Goal: Communication & Community: Answer question/provide support

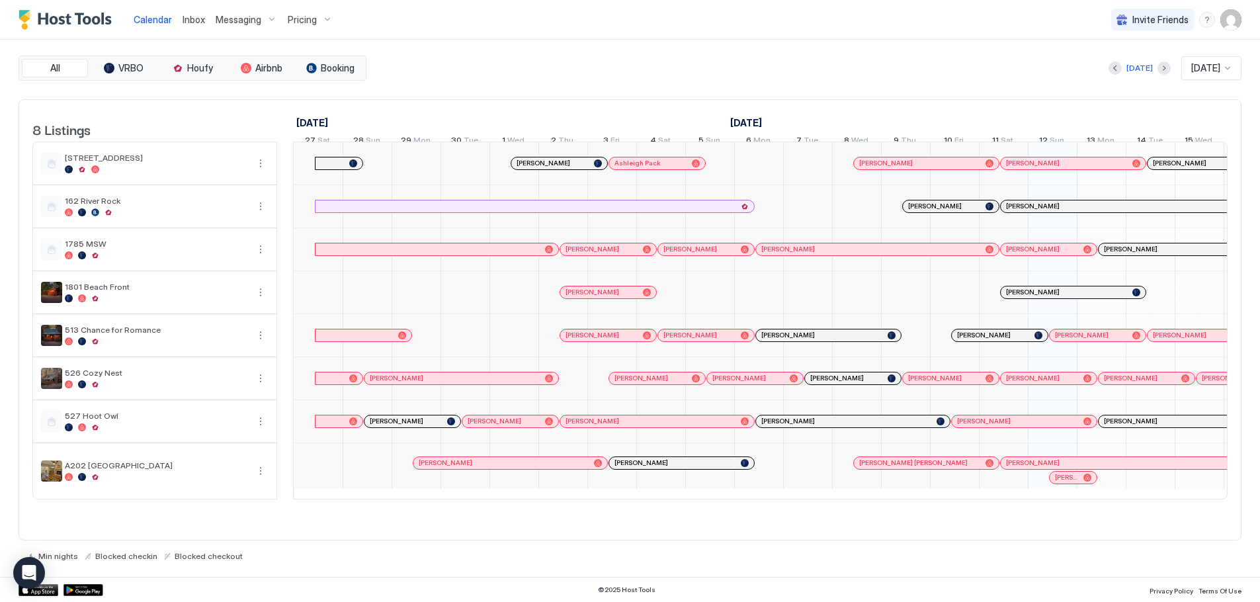
scroll to position [0, 579]
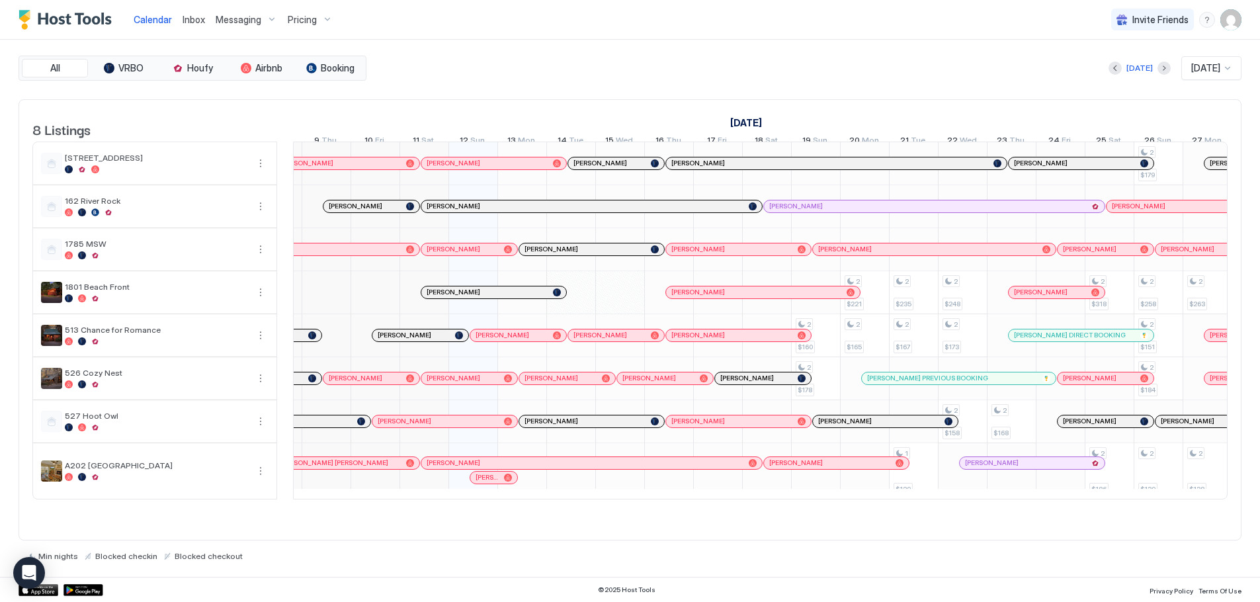
click at [490, 481] on span "Akshitha" at bounding box center [487, 477] width 23 height 9
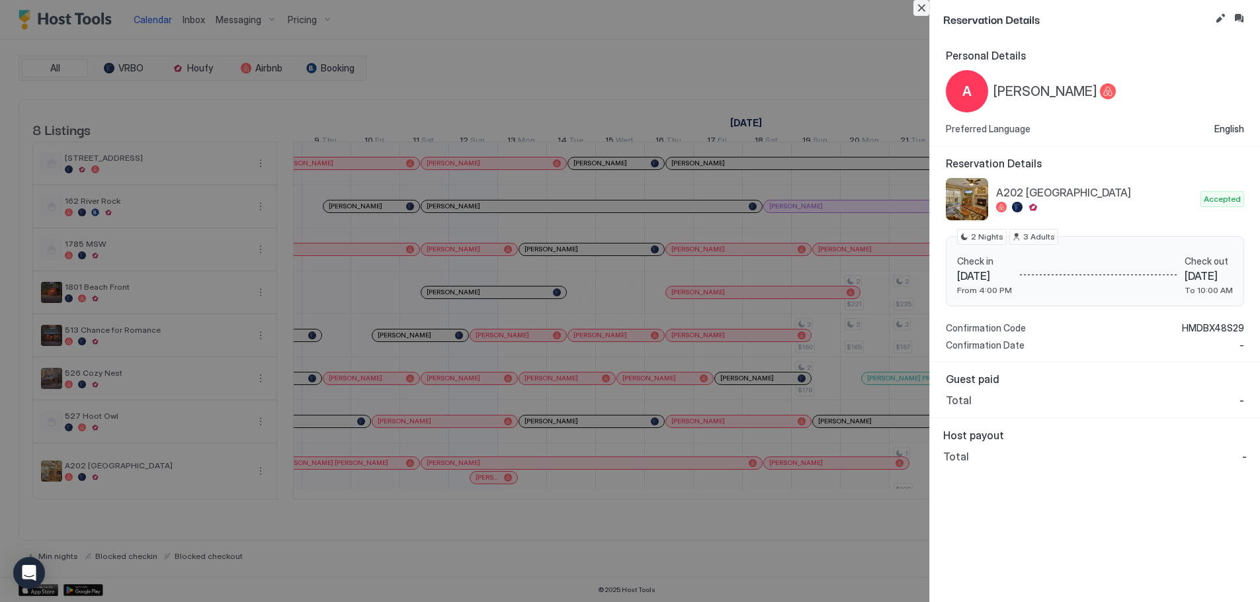
click at [918, 9] on button "Close" at bounding box center [921, 8] width 16 height 16
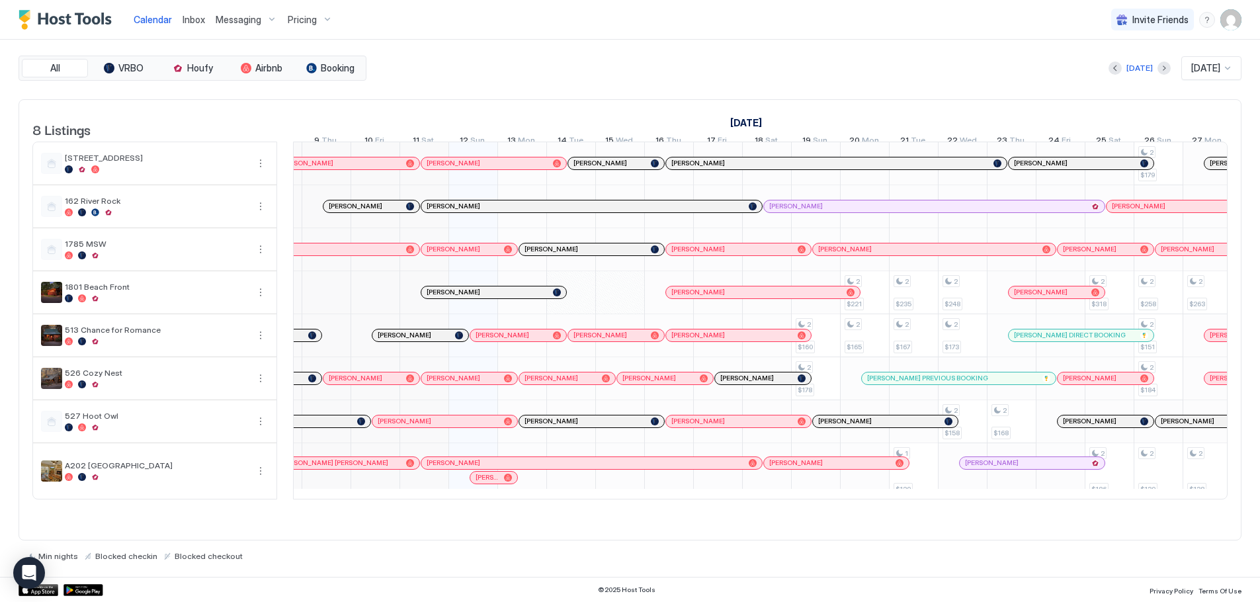
click at [306, 21] on span "Pricing" at bounding box center [302, 20] width 29 height 12
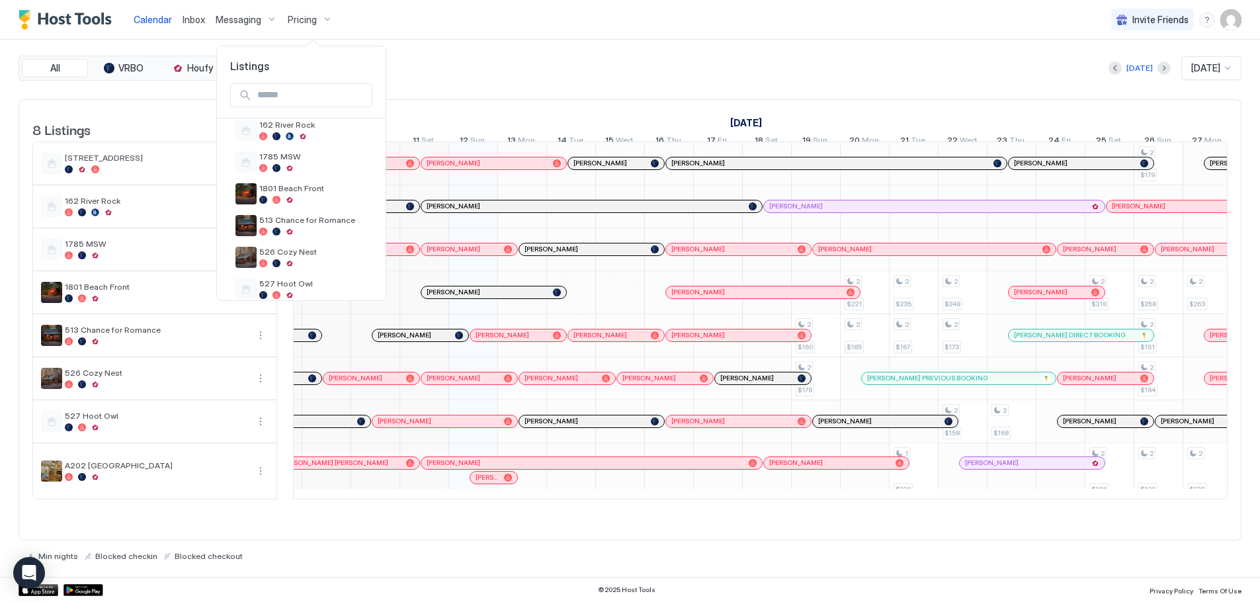
scroll to position [125, 0]
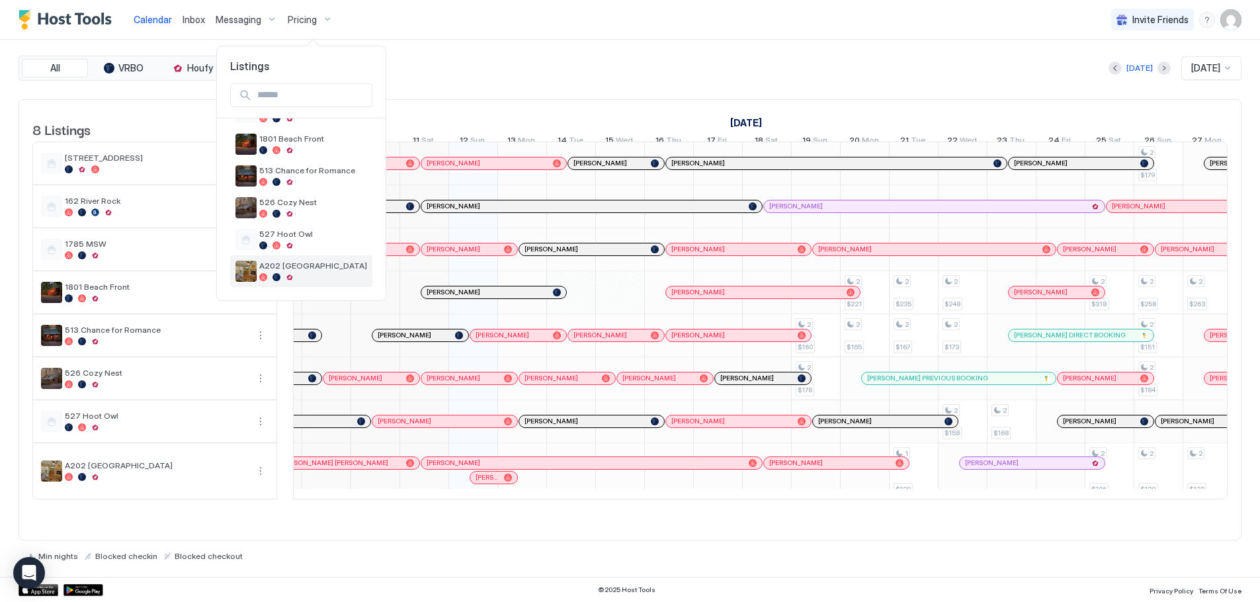
click at [298, 265] on span "A202 [GEOGRAPHIC_DATA]" at bounding box center [313, 266] width 108 height 10
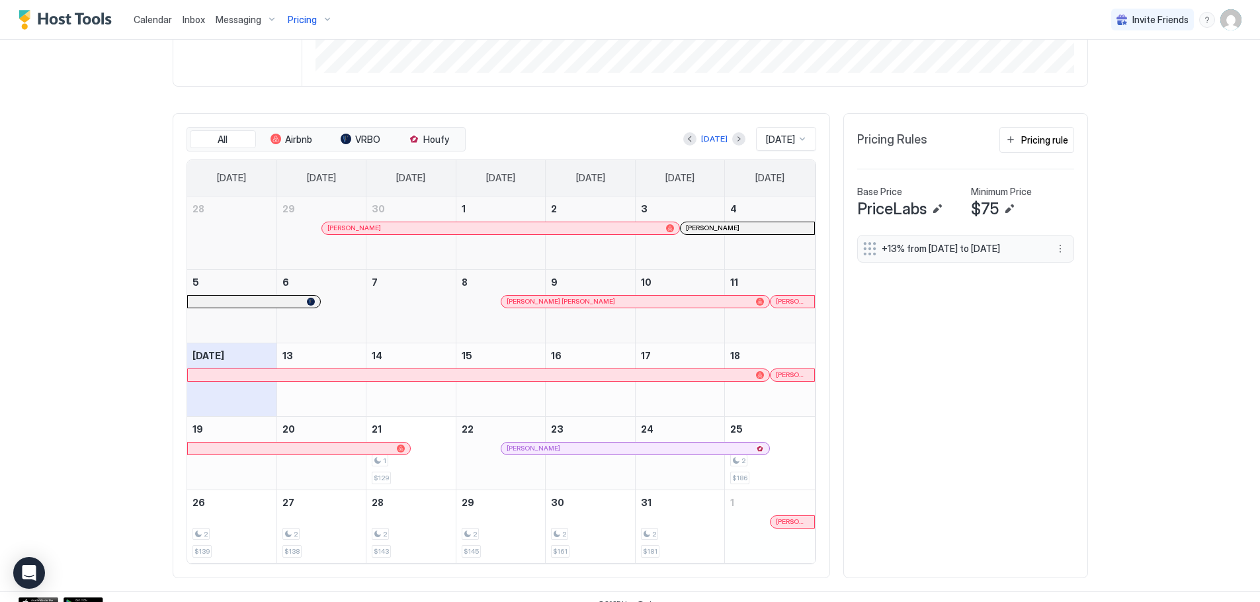
scroll to position [344, 0]
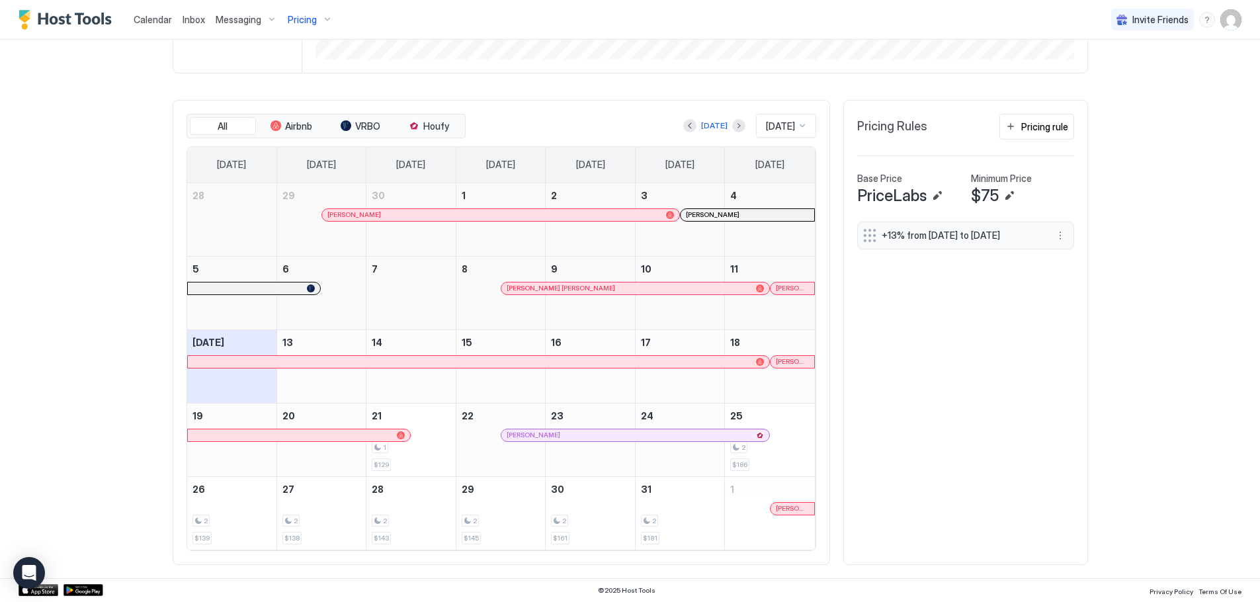
click at [157, 21] on span "Calendar" at bounding box center [153, 19] width 38 height 11
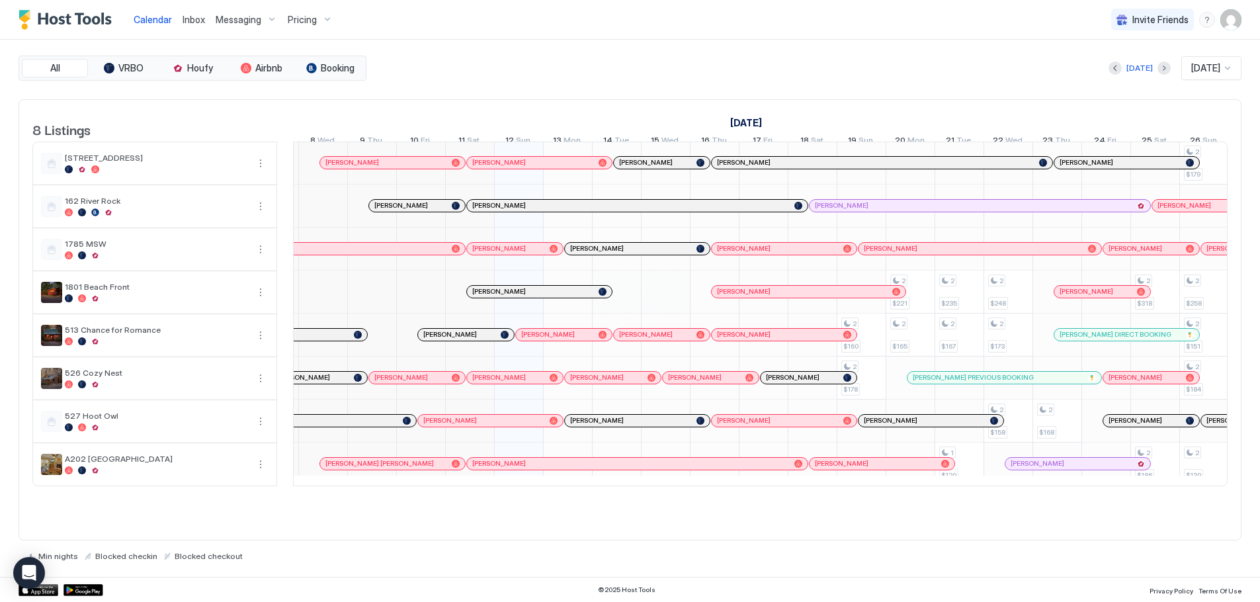
scroll to position [0, 605]
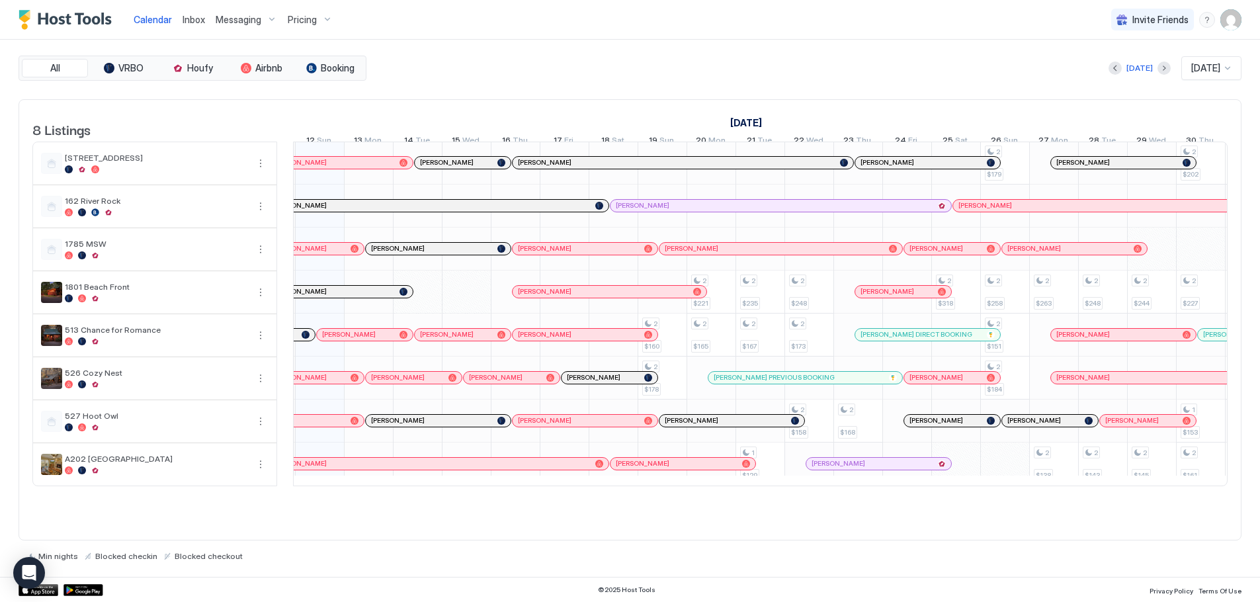
scroll to position [1, 890]
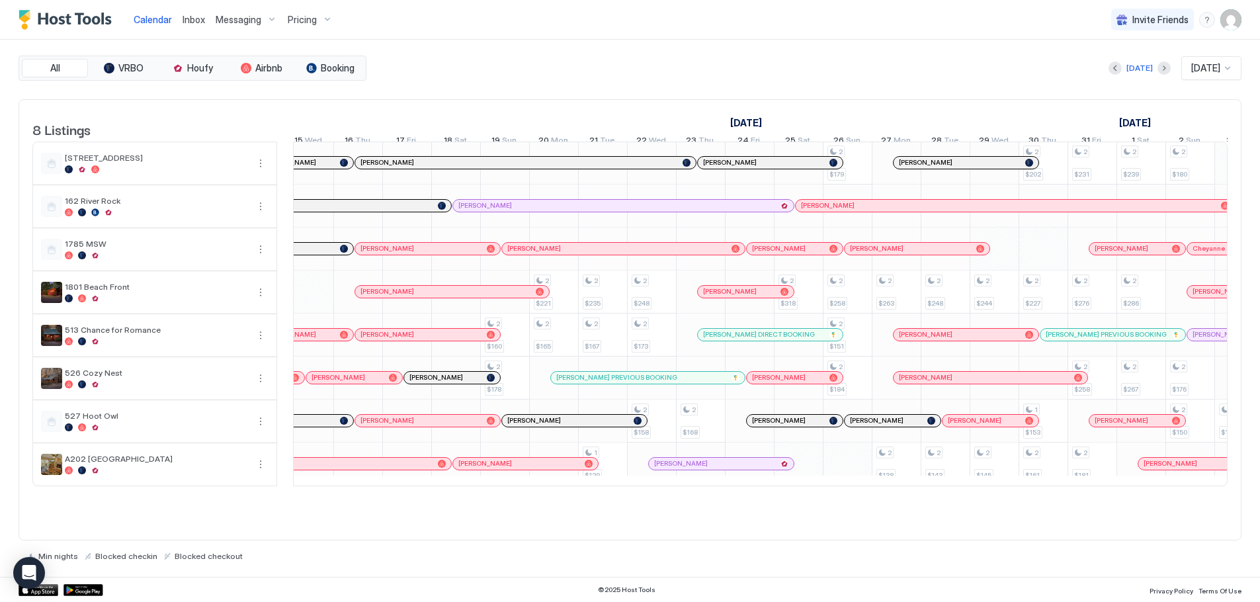
click at [298, 13] on div "Pricing" at bounding box center [310, 20] width 56 height 22
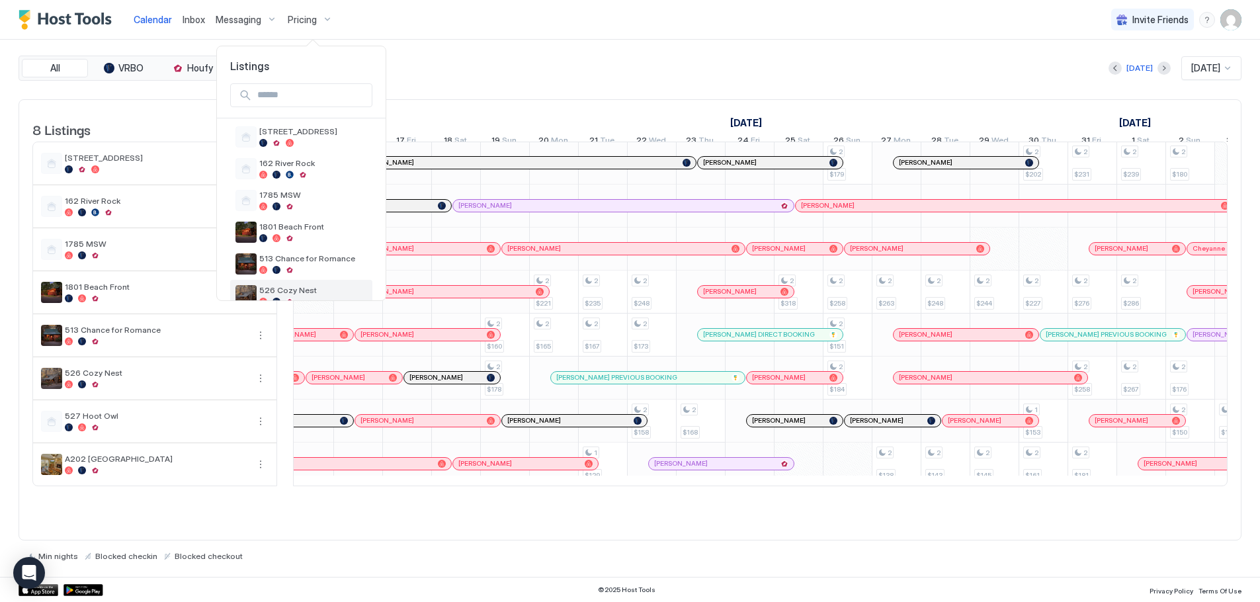
scroll to position [125, 0]
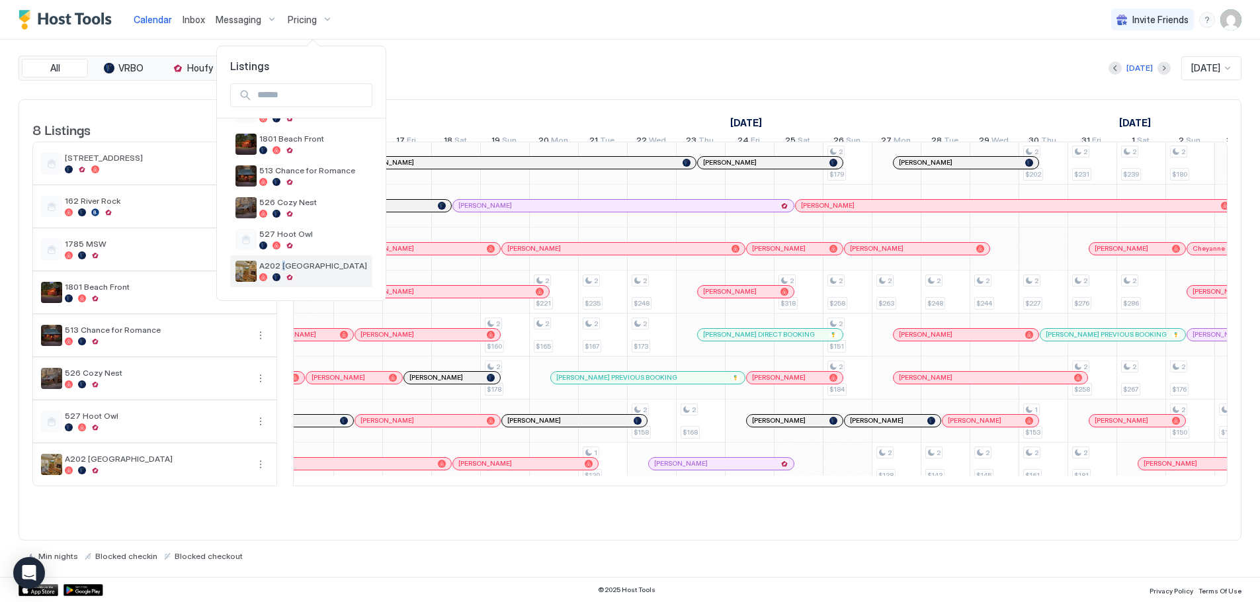
click at [280, 266] on span "A202 [GEOGRAPHIC_DATA]" at bounding box center [313, 266] width 108 height 10
click at [274, 268] on span "A202 [GEOGRAPHIC_DATA]" at bounding box center [313, 266] width 108 height 10
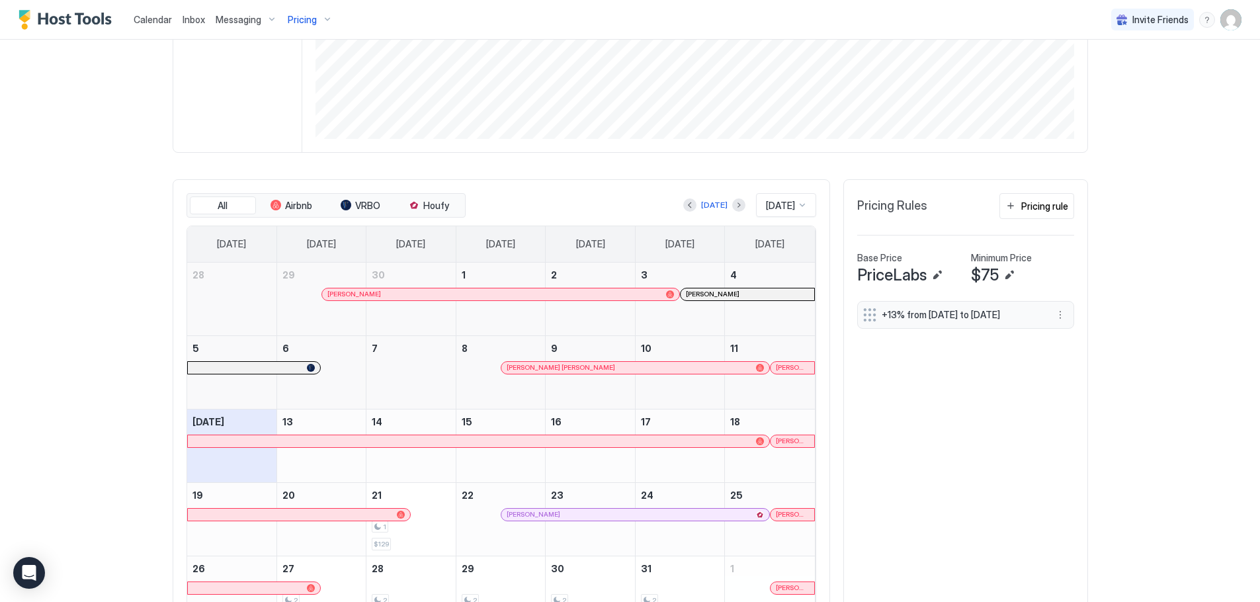
scroll to position [344, 0]
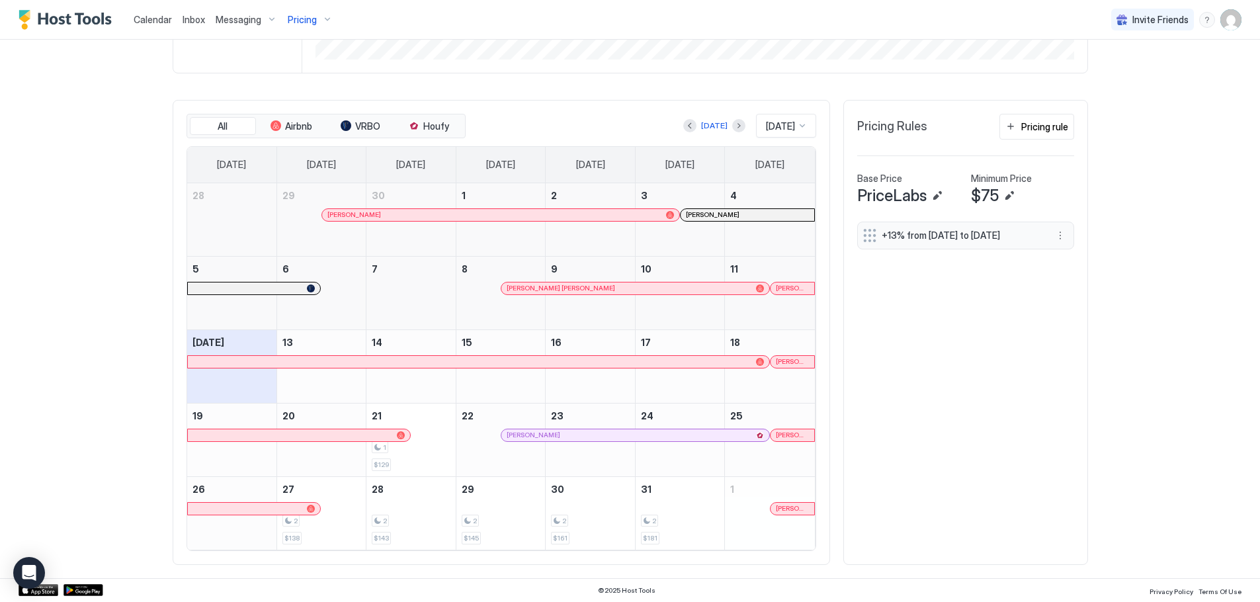
click at [791, 437] on span "[PERSON_NAME]" at bounding box center [792, 435] width 33 height 9
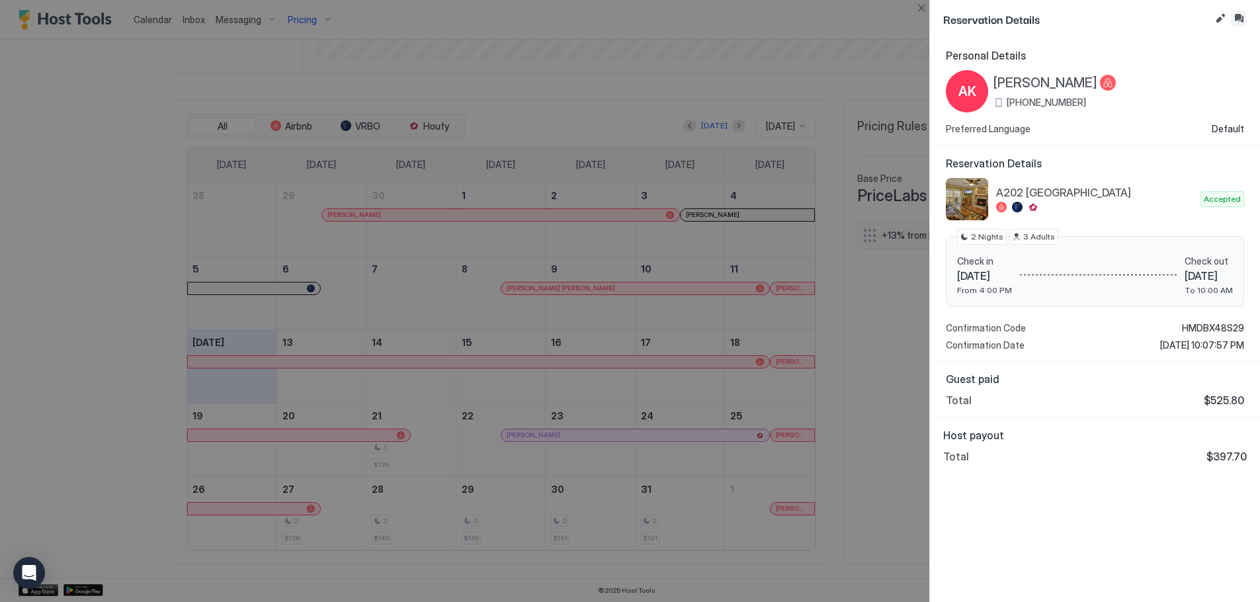
click at [1239, 19] on button "Inbox" at bounding box center [1239, 19] width 16 height 16
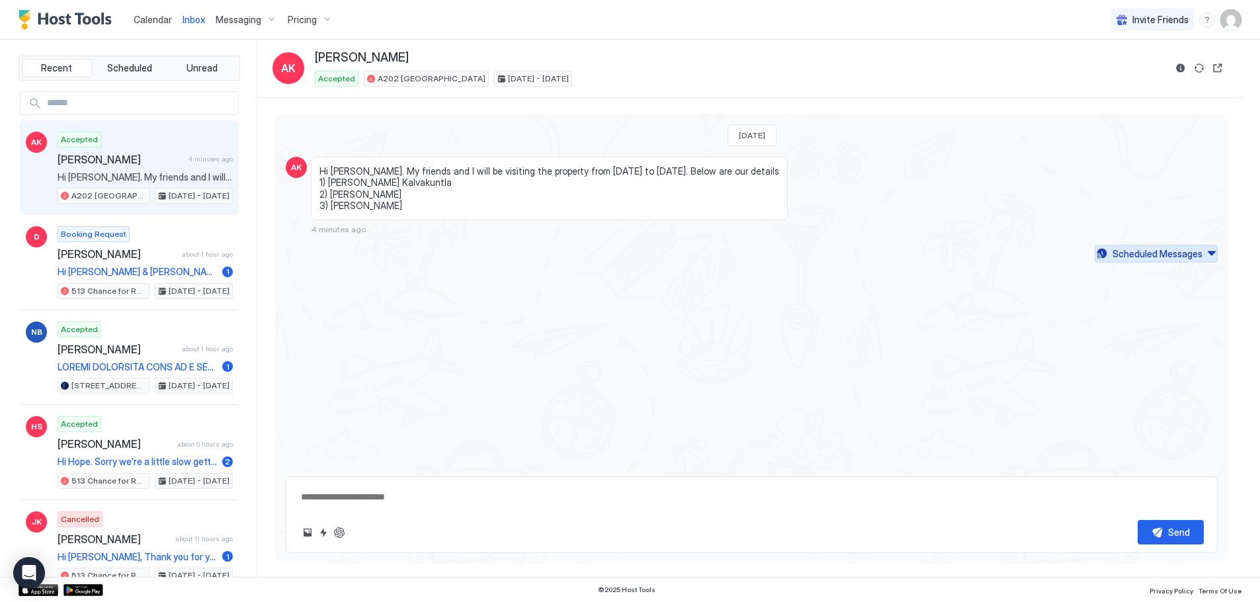
click at [1208, 252] on button "Scheduled Messages" at bounding box center [1156, 254] width 123 height 18
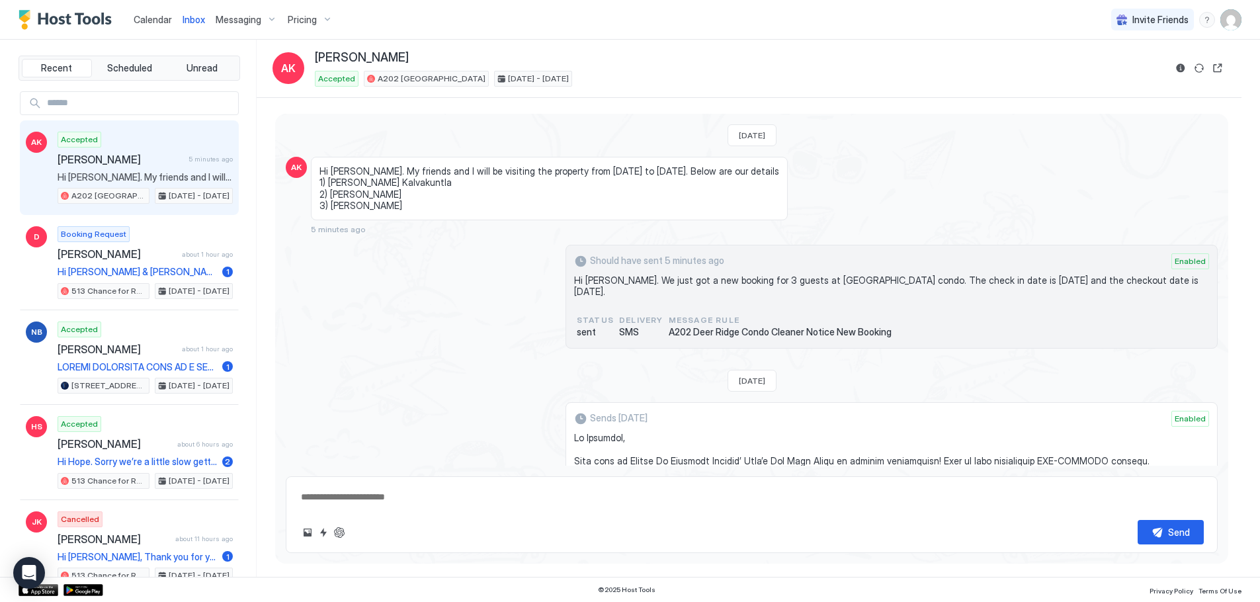
click at [255, 17] on span "Messaging" at bounding box center [239, 20] width 46 height 12
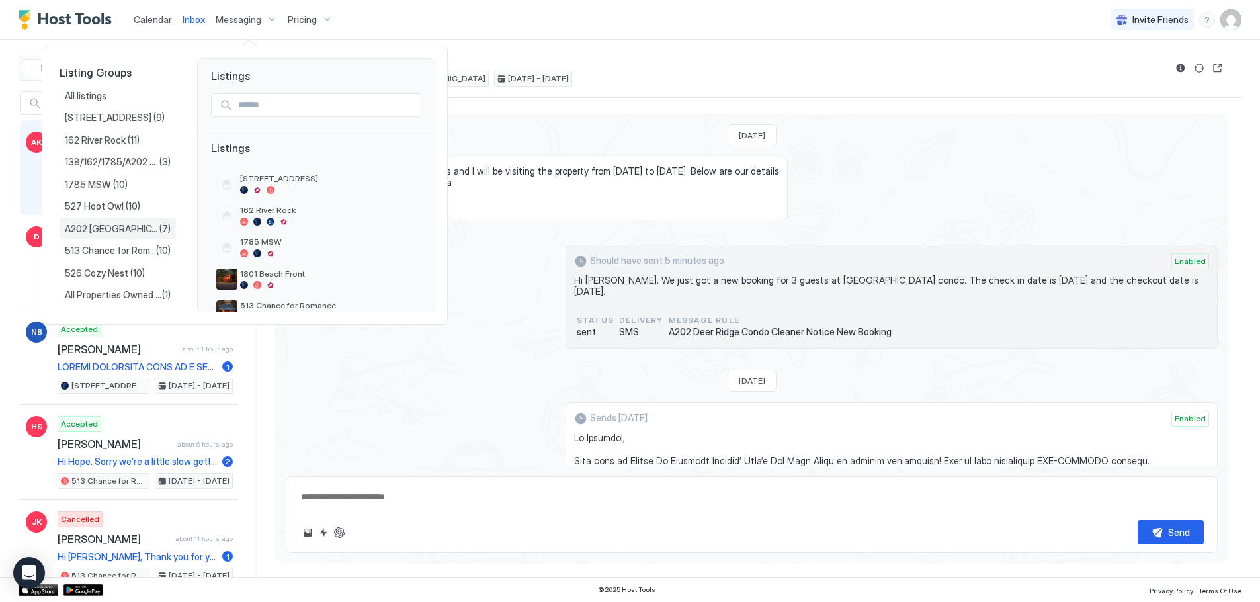
click at [93, 231] on span "A202 [GEOGRAPHIC_DATA]" at bounding box center [112, 229] width 95 height 12
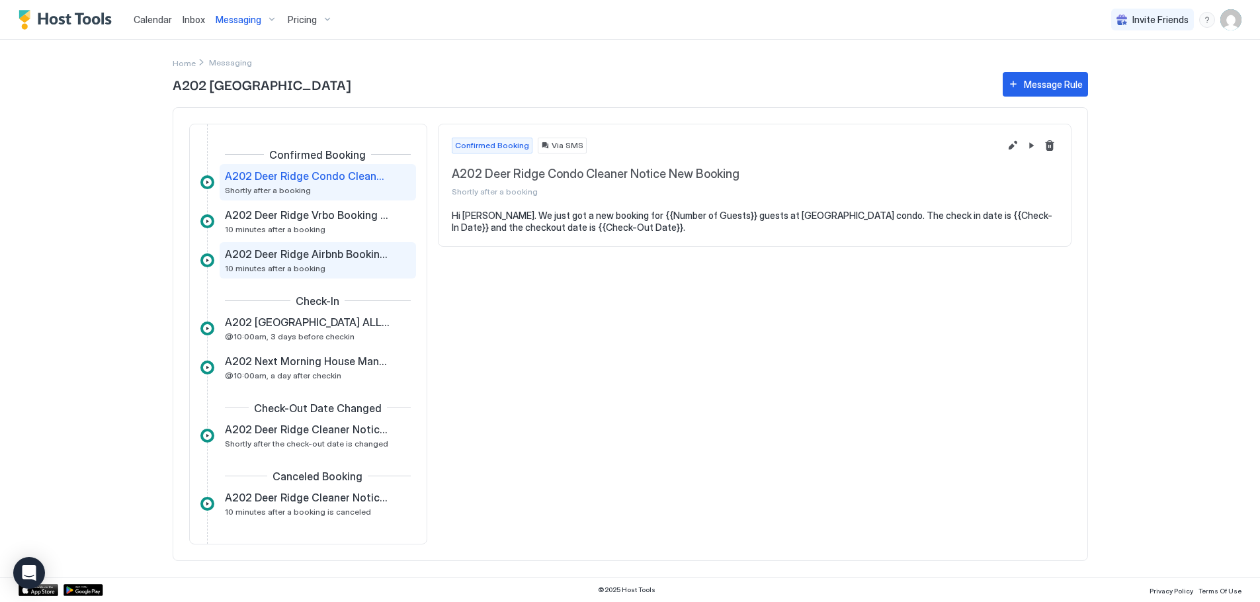
click at [331, 257] on span "A202 Deer Ridge Airbnb Booking Accept" at bounding box center [307, 253] width 165 height 13
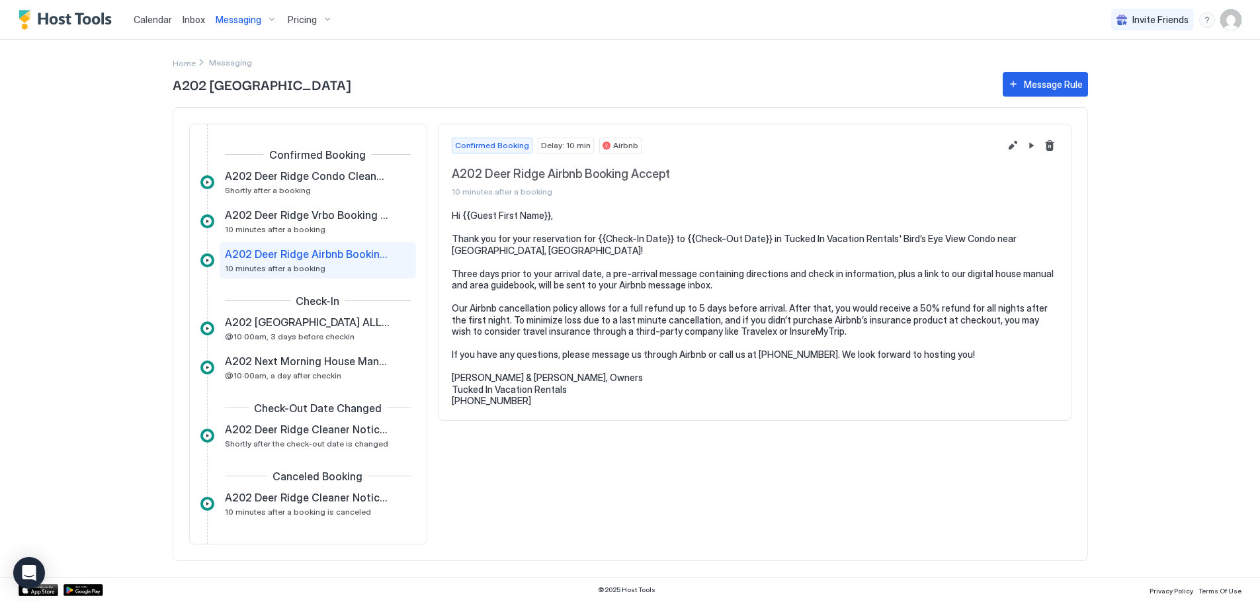
click at [291, 249] on span "A202 Deer Ridge Airbnb Booking Accept" at bounding box center [307, 253] width 165 height 13
click at [291, 257] on span "A202 Deer Ridge Airbnb Booking Accept" at bounding box center [307, 253] width 165 height 13
click at [1012, 144] on button "Edit message rule" at bounding box center [1013, 146] width 16 height 16
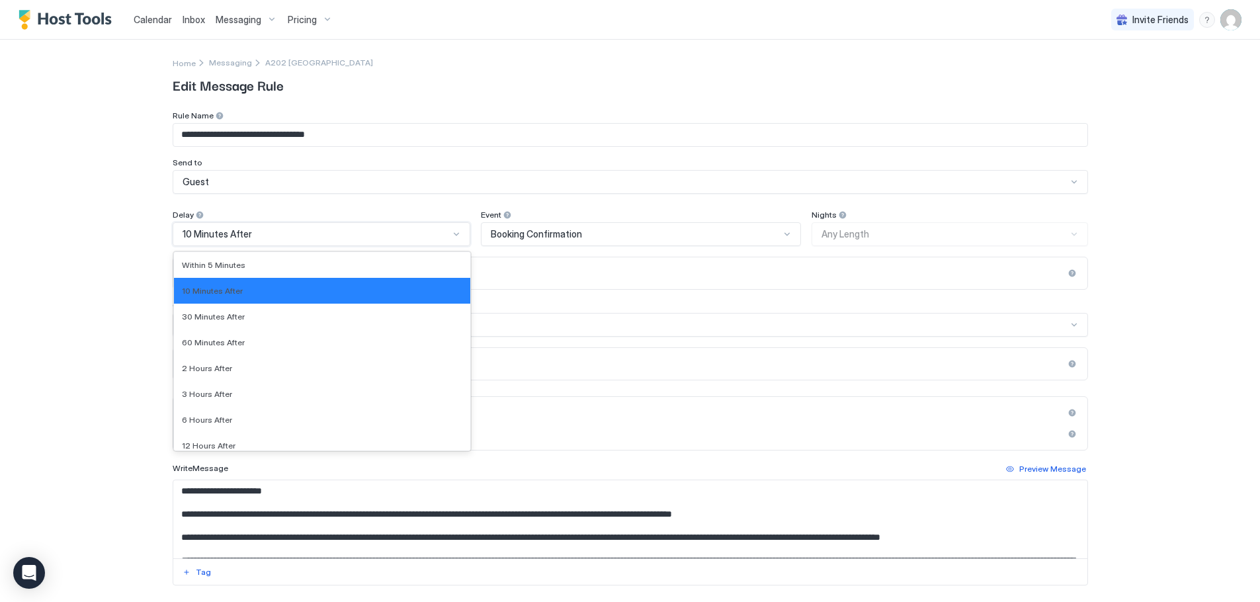
click at [451, 231] on div at bounding box center [456, 234] width 11 height 11
click at [215, 365] on span "2 Hours After" at bounding box center [207, 368] width 50 height 10
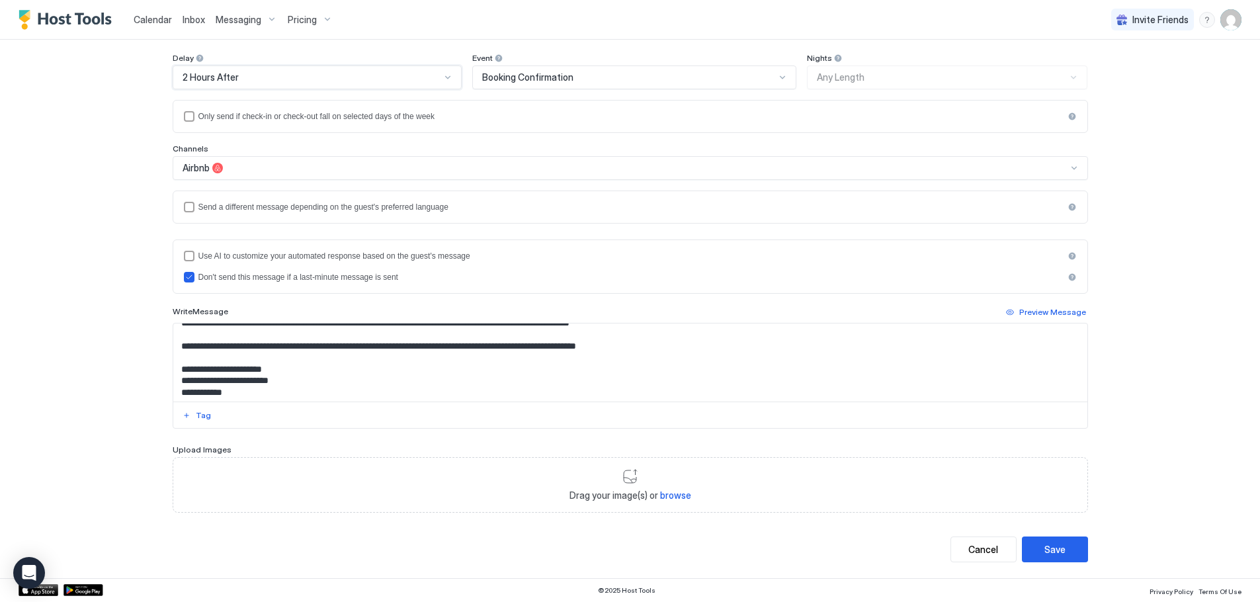
scroll to position [95, 0]
click at [1054, 553] on div "Save" at bounding box center [1054, 549] width 21 height 14
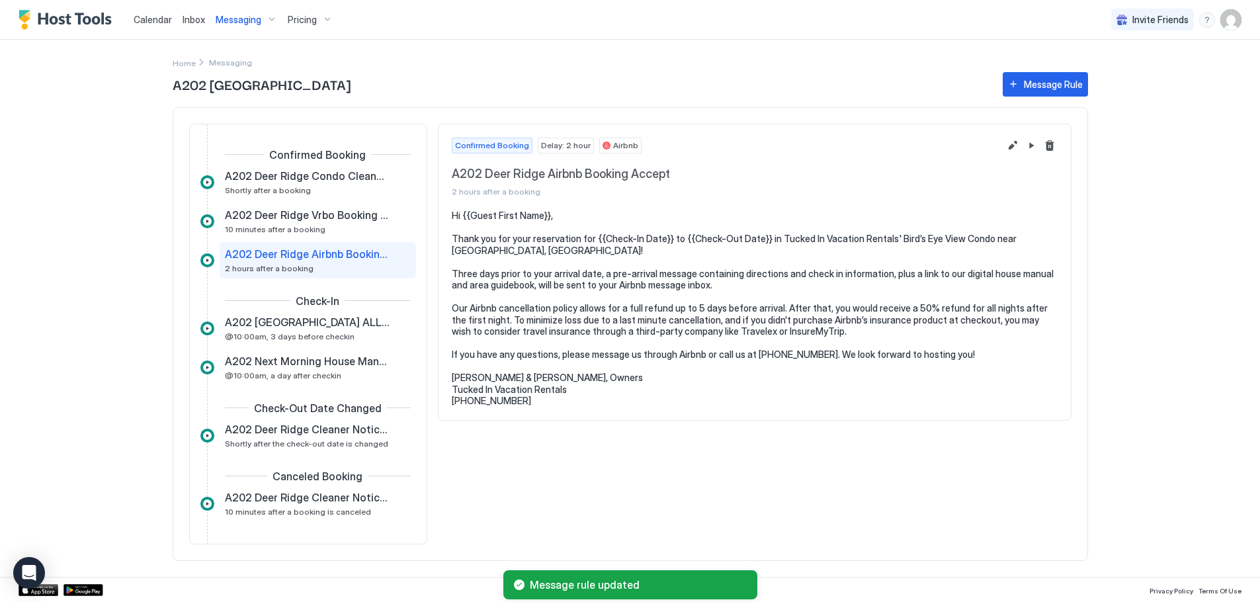
click at [306, 18] on span "Pricing" at bounding box center [302, 20] width 29 height 12
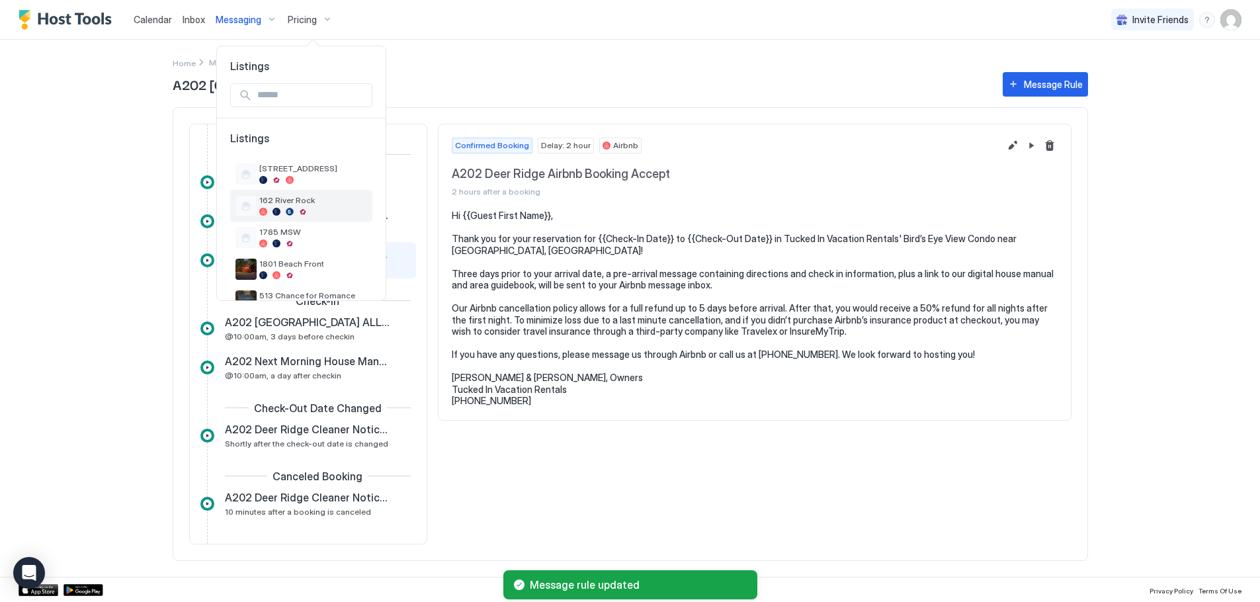
scroll to position [125, 0]
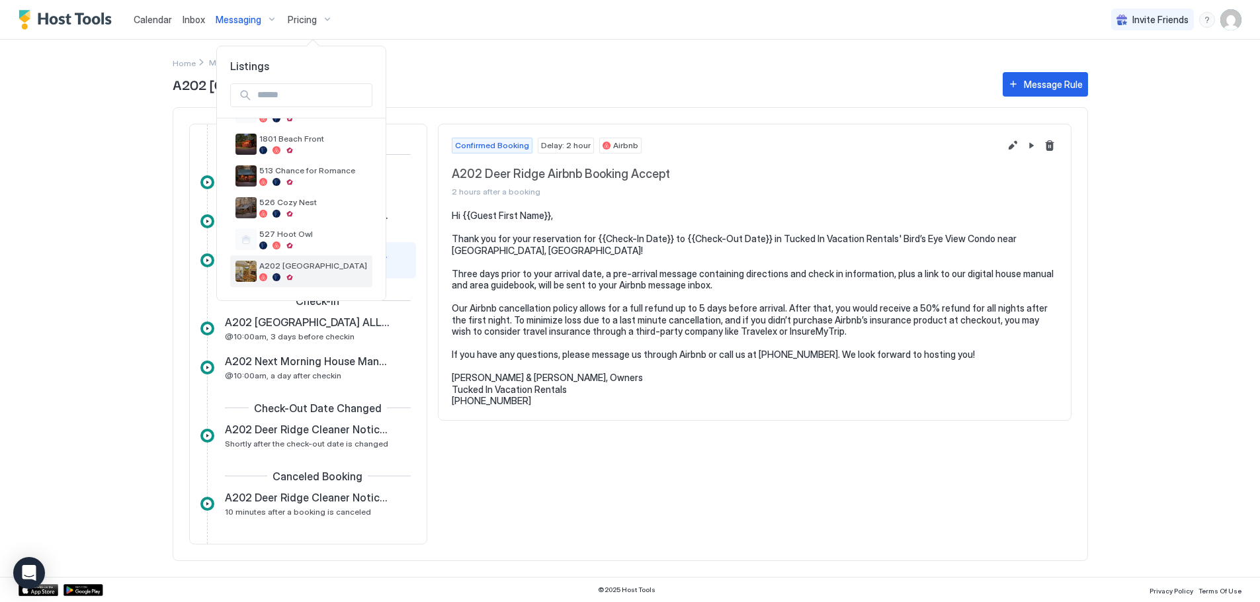
click at [283, 278] on div at bounding box center [313, 277] width 108 height 8
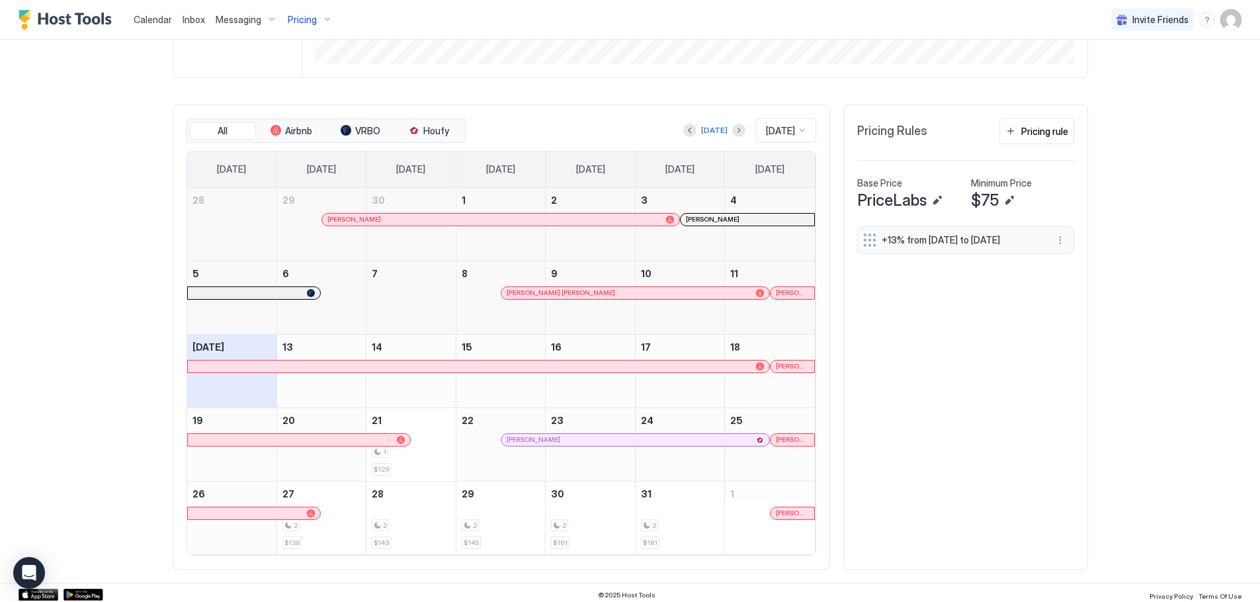
scroll to position [344, 0]
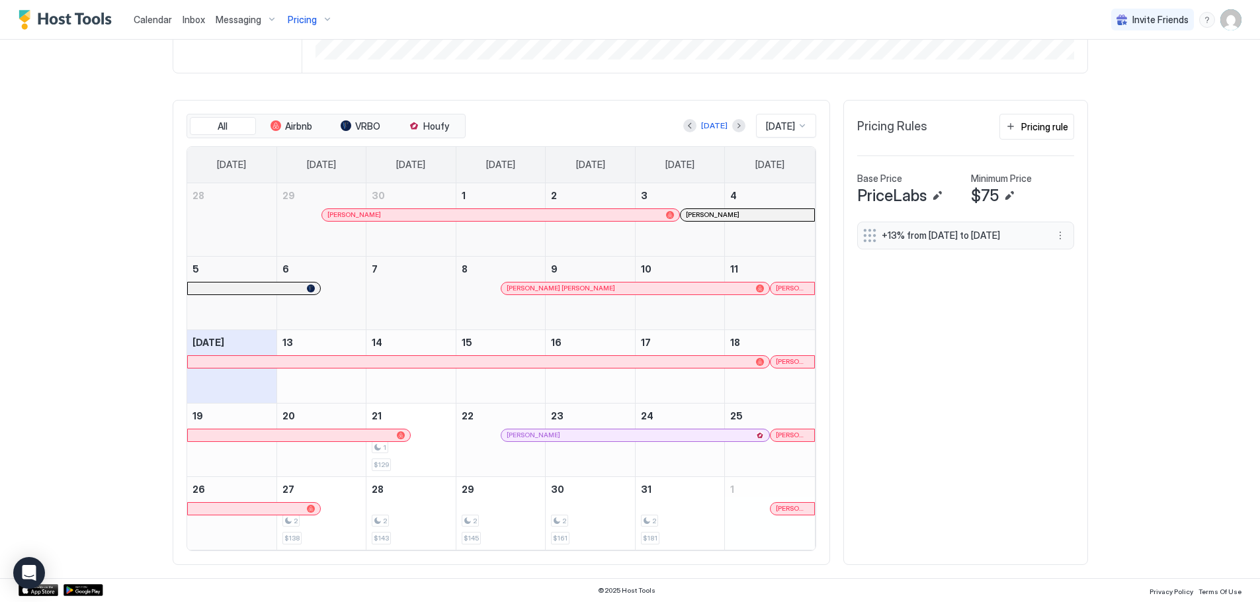
click at [803, 435] on span "[PERSON_NAME]" at bounding box center [792, 435] width 33 height 9
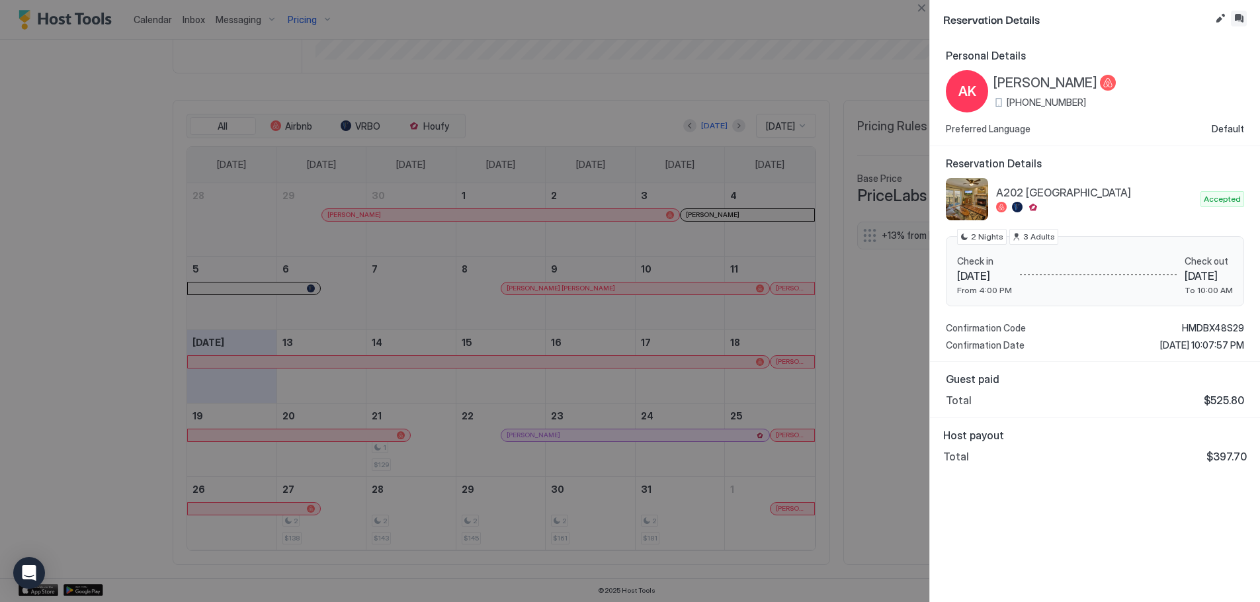
click at [1233, 13] on button "Inbox" at bounding box center [1239, 19] width 16 height 16
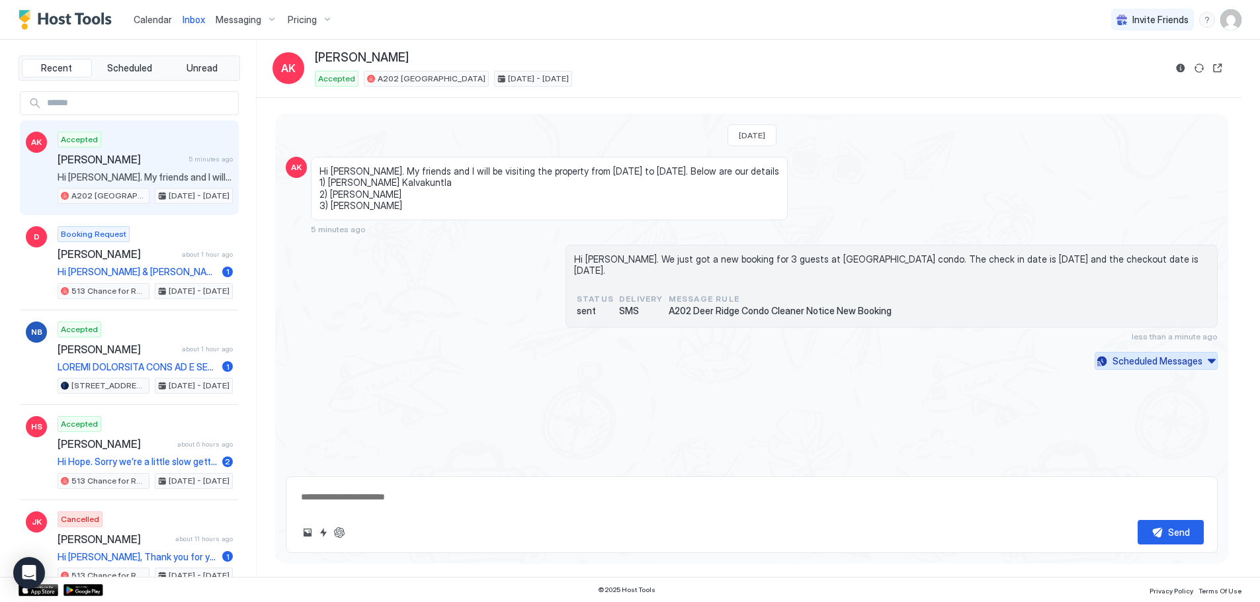
click at [1157, 354] on div "Scheduled Messages" at bounding box center [1157, 361] width 90 height 14
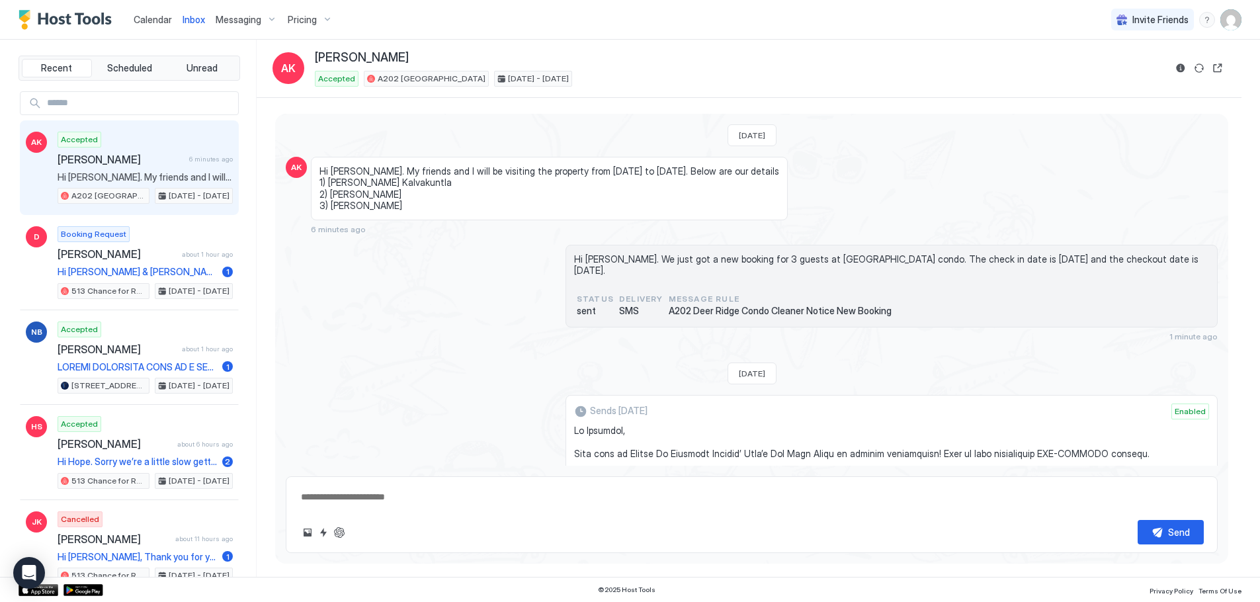
click at [235, 24] on span "Messaging" at bounding box center [239, 20] width 46 height 12
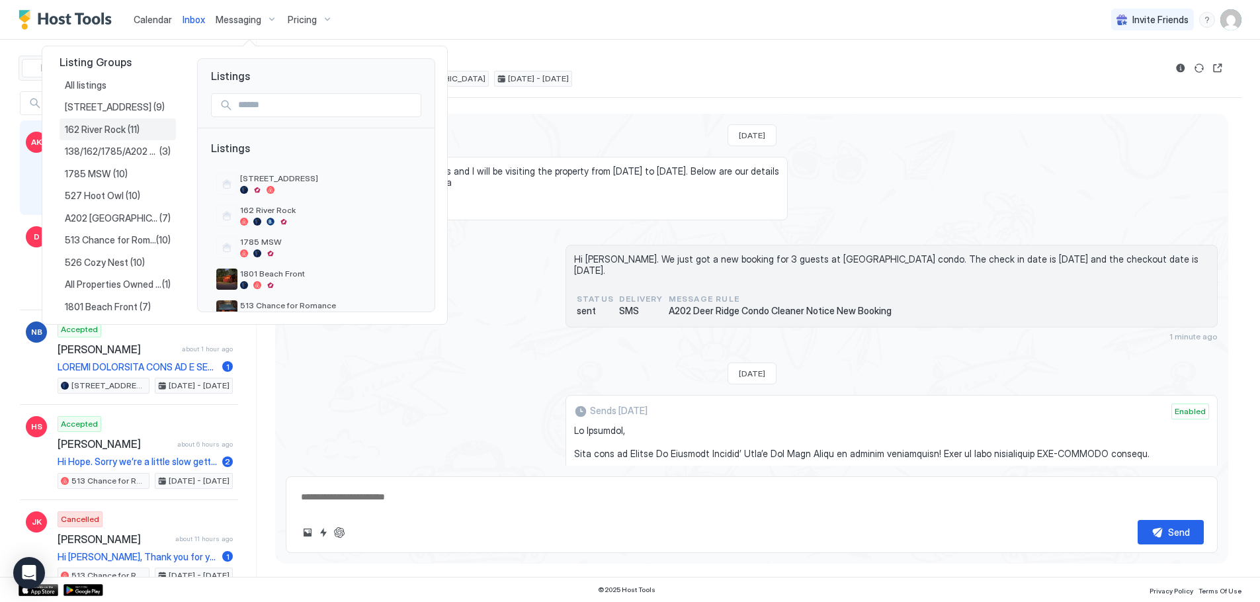
scroll to position [16, 0]
click at [109, 214] on span "A202 [GEOGRAPHIC_DATA]" at bounding box center [112, 213] width 95 height 12
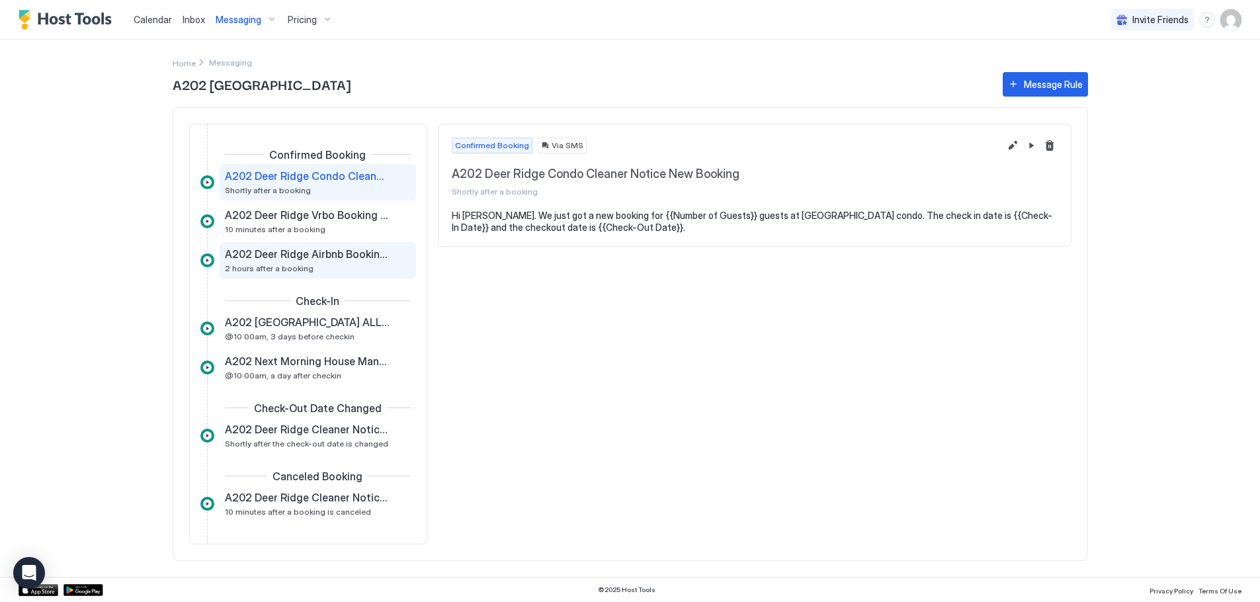
click at [327, 260] on div "A202 Deer Ridge Airbnb Booking Accept 2 hours after a booking" at bounding box center [308, 260] width 167 height 26
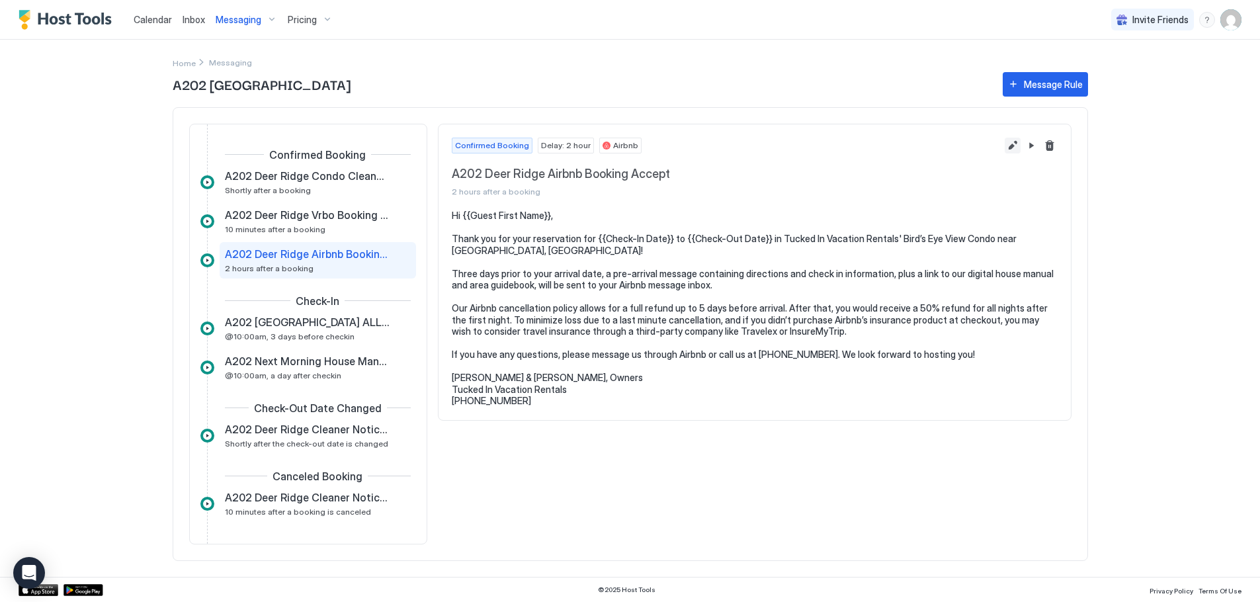
click at [1008, 144] on button "Edit message rule" at bounding box center [1013, 146] width 16 height 16
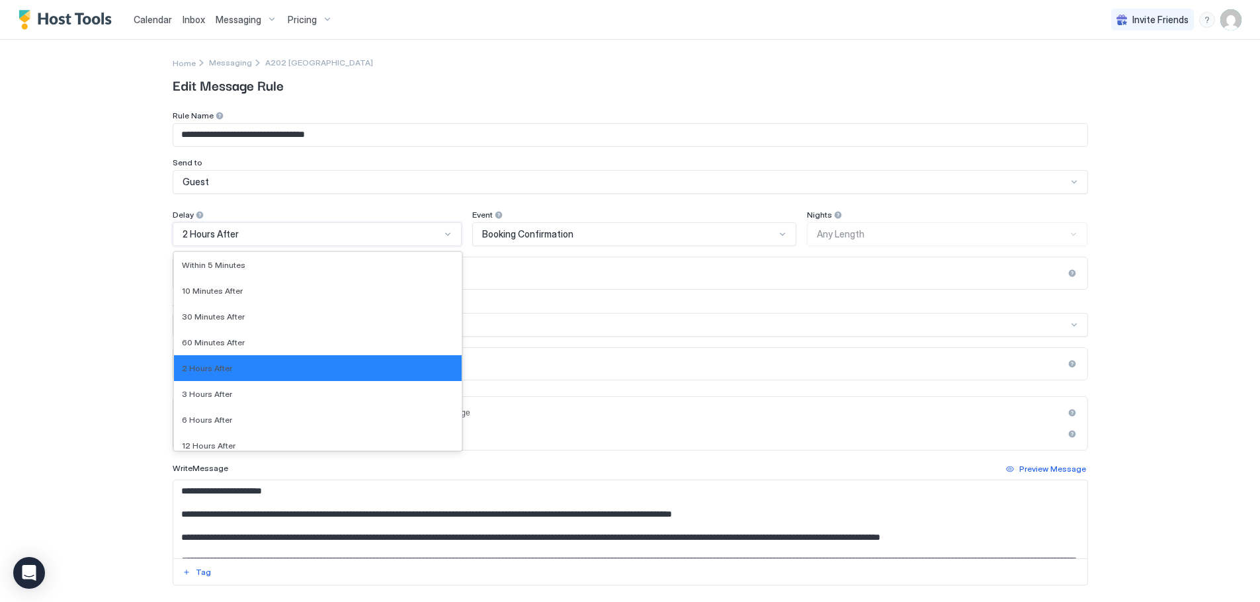
click at [239, 228] on div "2 Hours After" at bounding box center [317, 234] width 289 height 24
click at [206, 292] on span "10 Minutes After" at bounding box center [212, 291] width 61 height 10
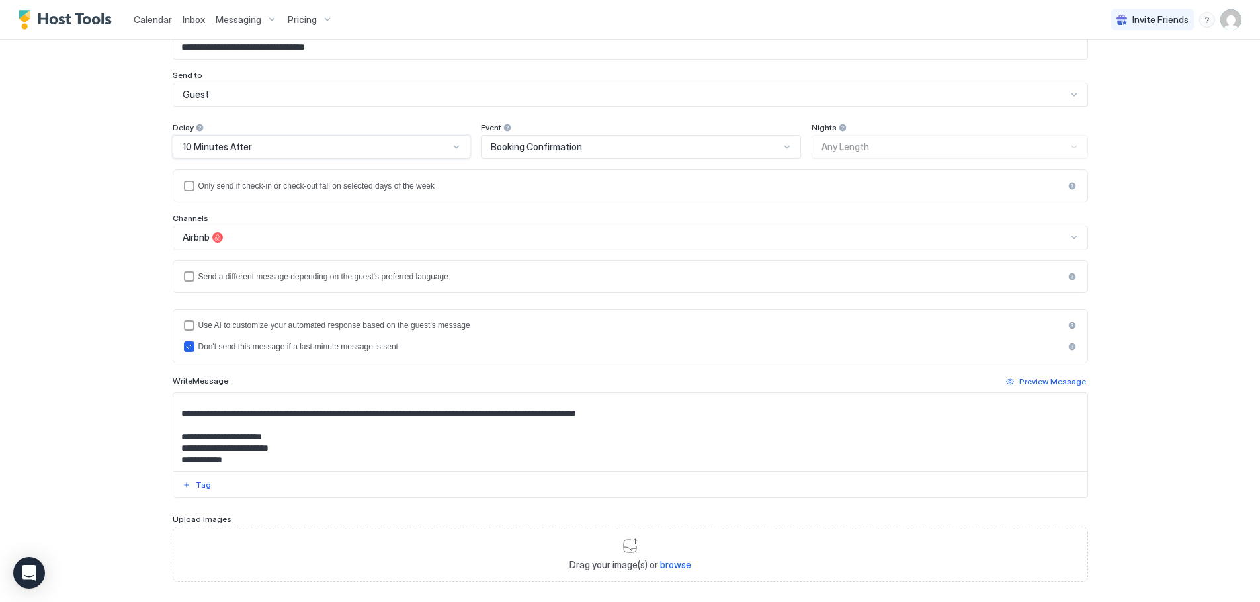
scroll to position [157, 0]
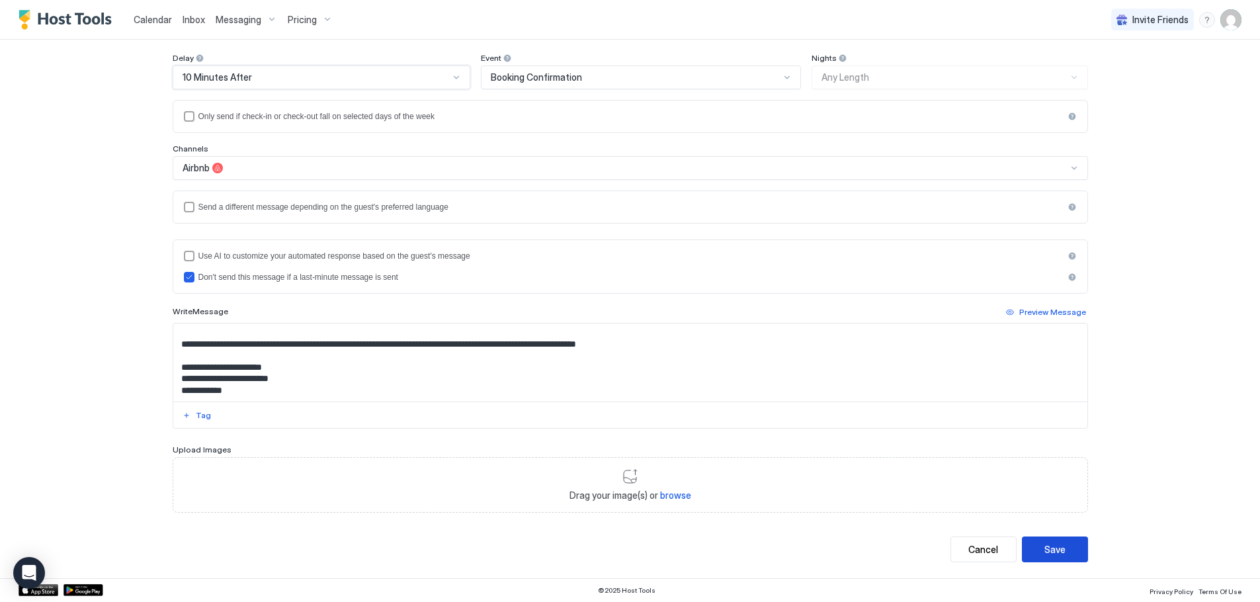
click at [1047, 552] on div "Save" at bounding box center [1054, 549] width 21 height 14
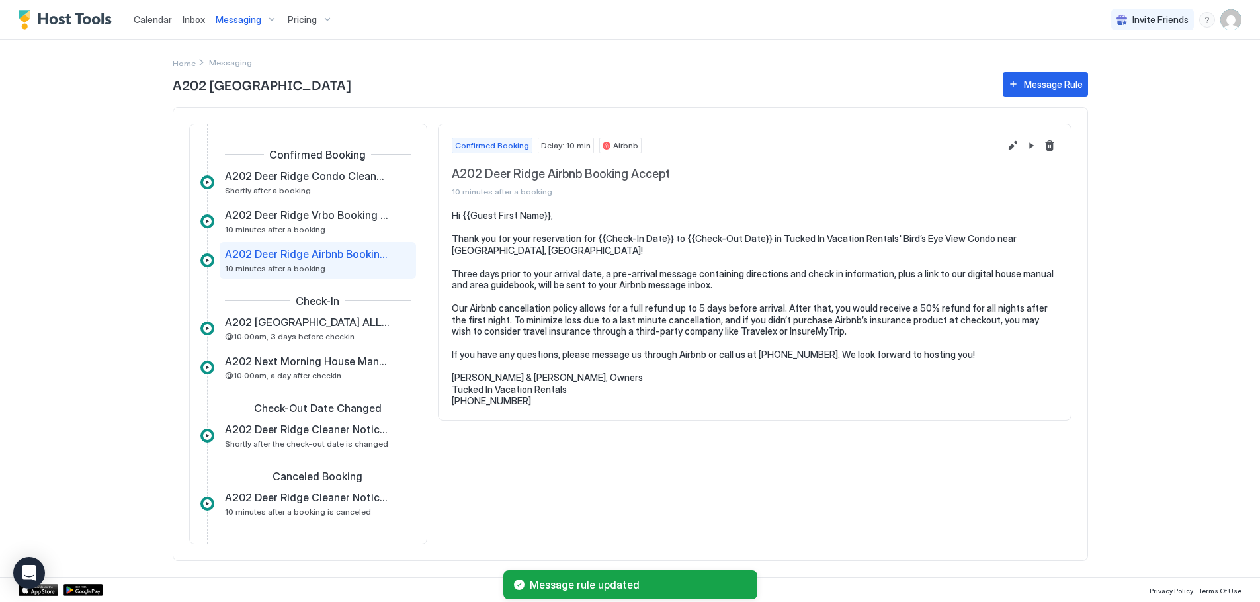
click at [150, 15] on span "Calendar" at bounding box center [153, 19] width 38 height 11
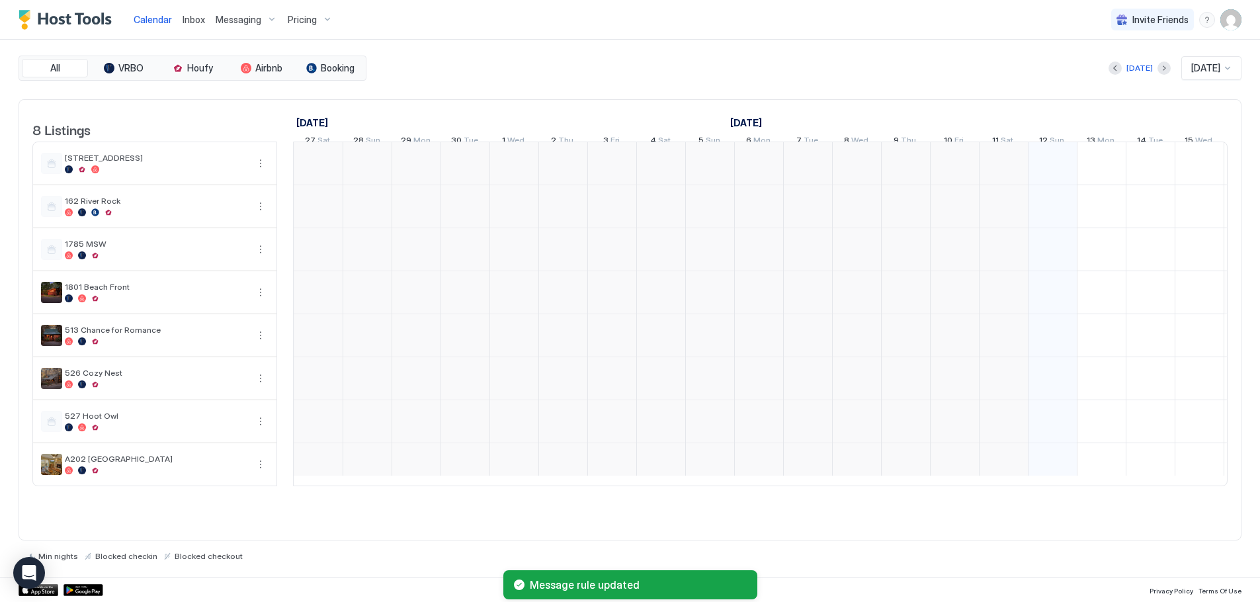
scroll to position [0, 735]
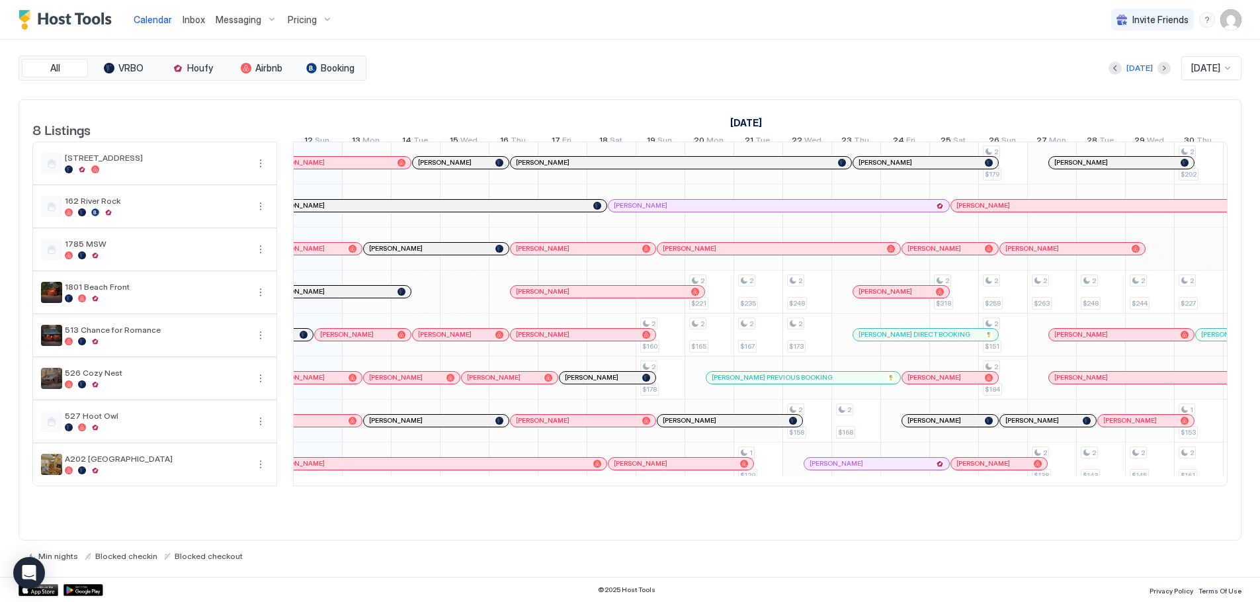
click at [964, 468] on span "[PERSON_NAME]" at bounding box center [983, 463] width 54 height 9
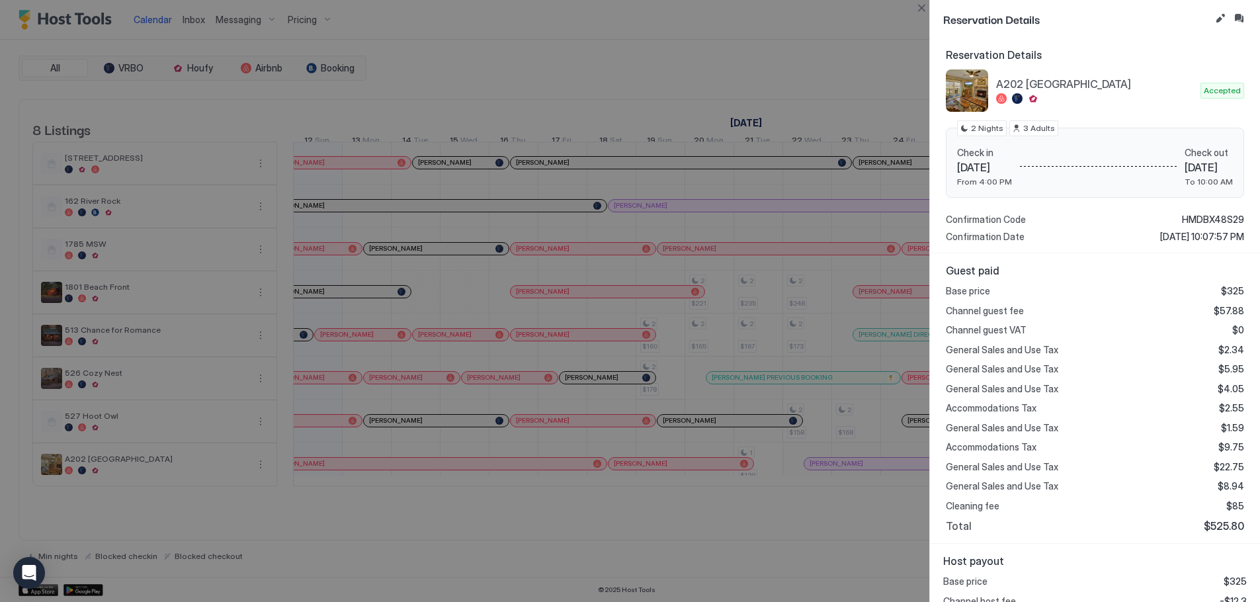
scroll to position [0, 0]
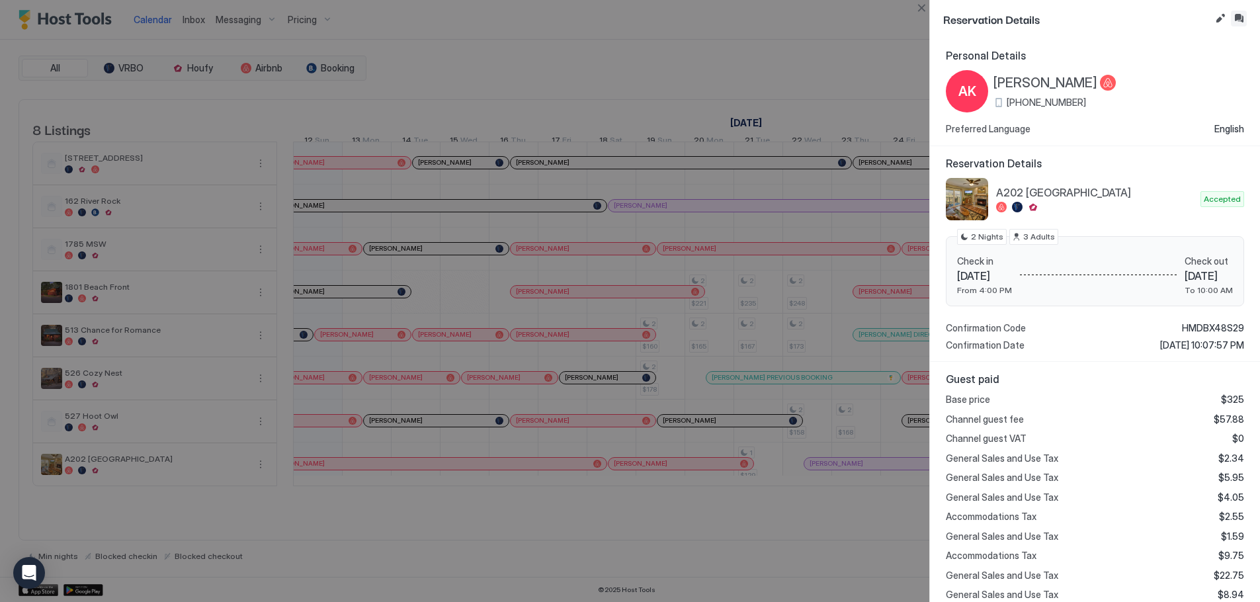
click at [1241, 16] on button "Inbox" at bounding box center [1239, 19] width 16 height 16
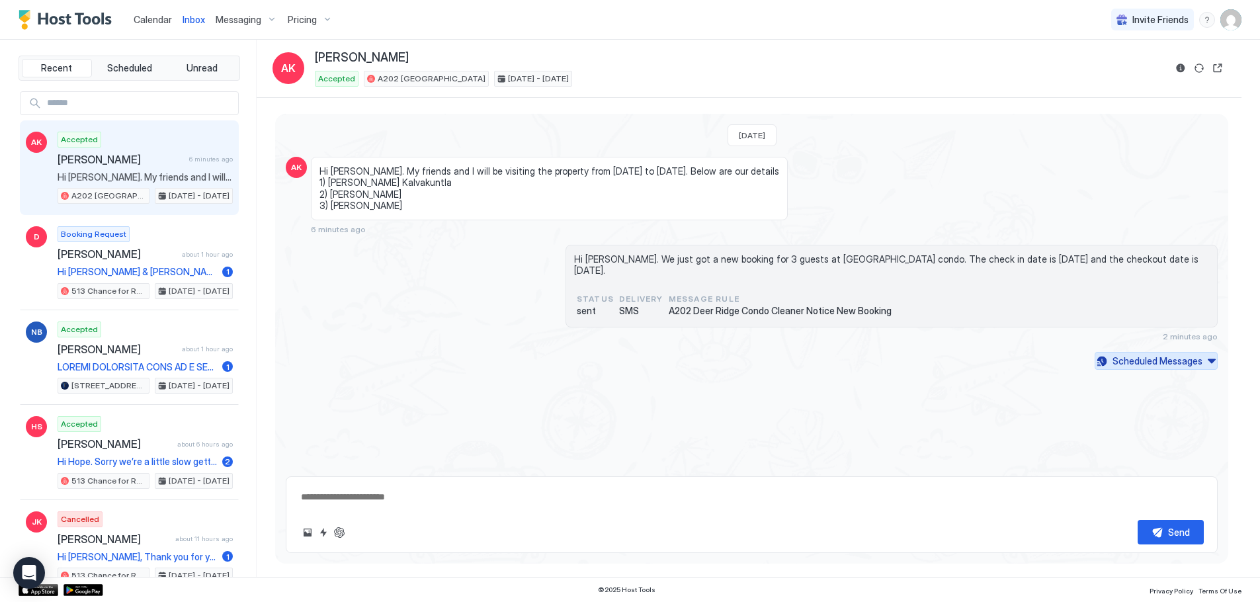
click at [1167, 354] on div "Scheduled Messages" at bounding box center [1157, 361] width 90 height 14
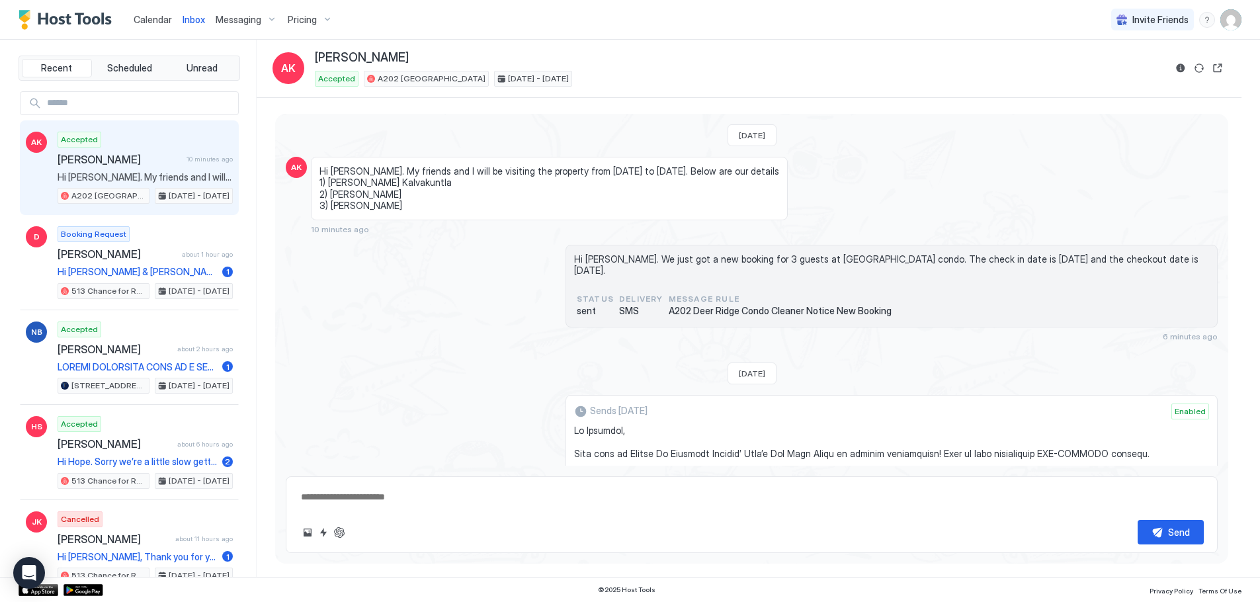
type textarea "*"
click at [139, 19] on span "Calendar" at bounding box center [153, 19] width 38 height 11
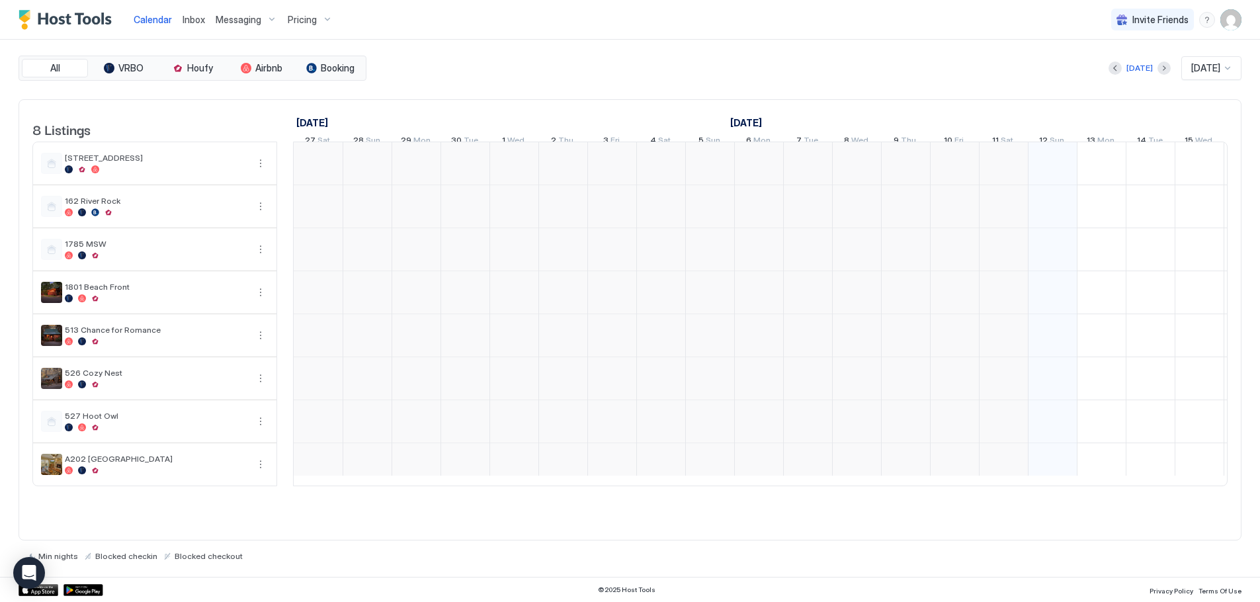
scroll to position [0, 735]
